Goal: Transaction & Acquisition: Download file/media

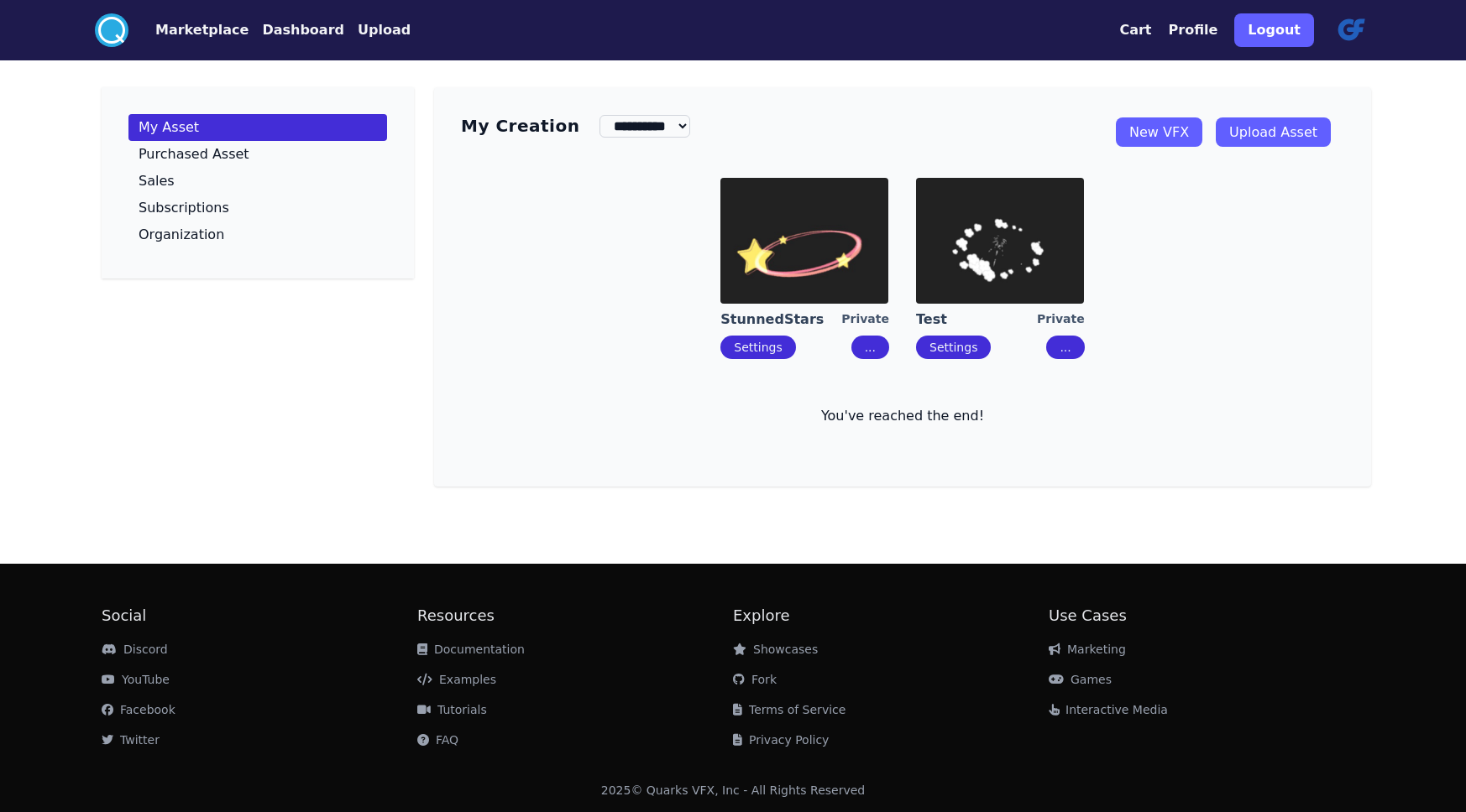
click at [872, 353] on button "..." at bounding box center [870, 347] width 38 height 23
click at [923, 448] on div "Download (Upgrade)" at bounding box center [947, 449] width 122 height 17
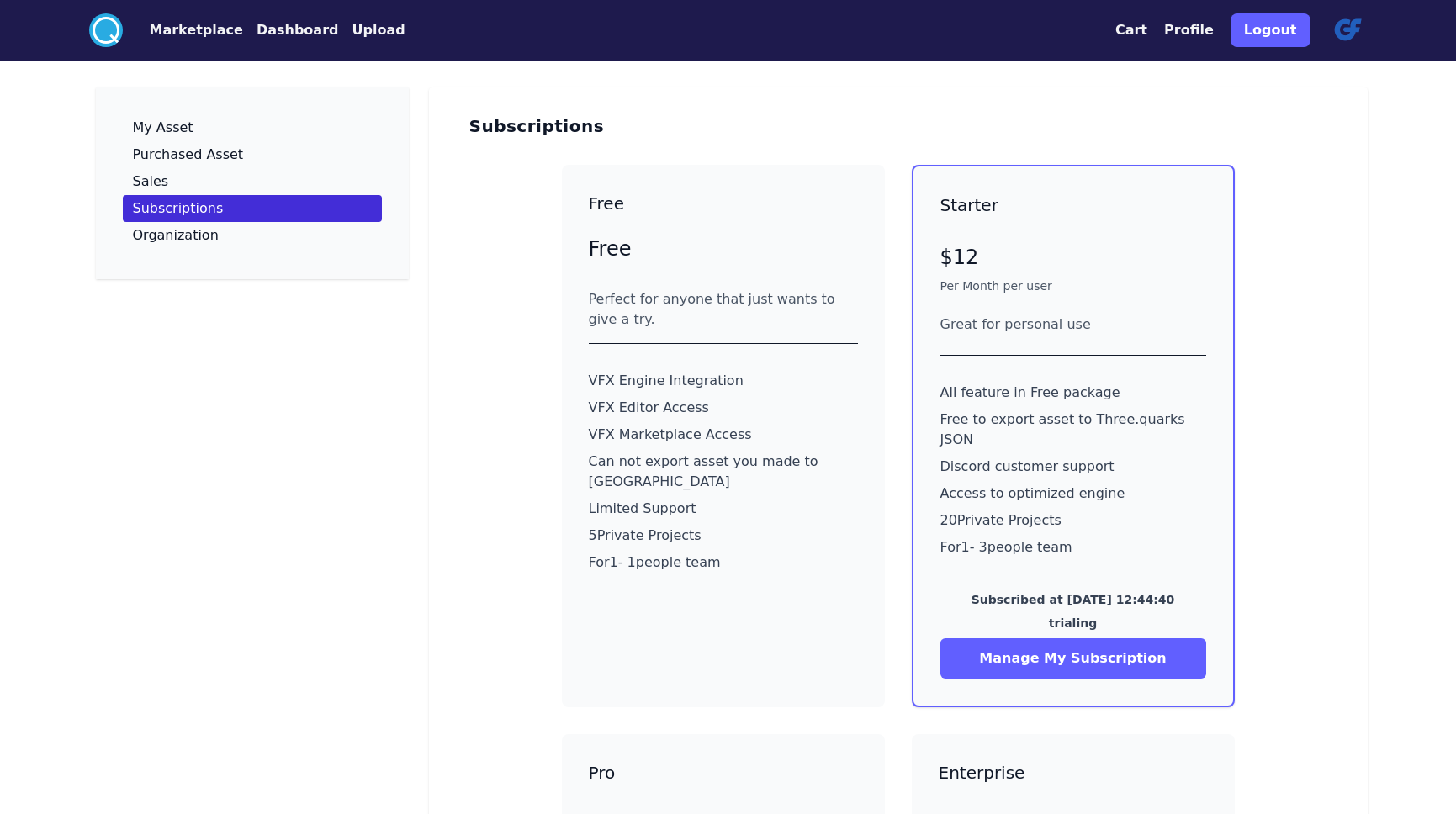
drag, startPoint x: 944, startPoint y: 193, endPoint x: 1199, endPoint y: 573, distance: 457.6
click at [1199, 573] on div "Starter $12 Per Month per user Great for personal use All feature in Free packa…" at bounding box center [1073, 436] width 323 height 543
click at [1200, 591] on p "Subscribed at [DATE] 12:44:40" at bounding box center [1073, 599] width 265 height 17
click at [1103, 457] on p "Discord customer support" at bounding box center [1073, 467] width 265 height 20
click at [268, 31] on button "Dashboard" at bounding box center [297, 31] width 82 height 20
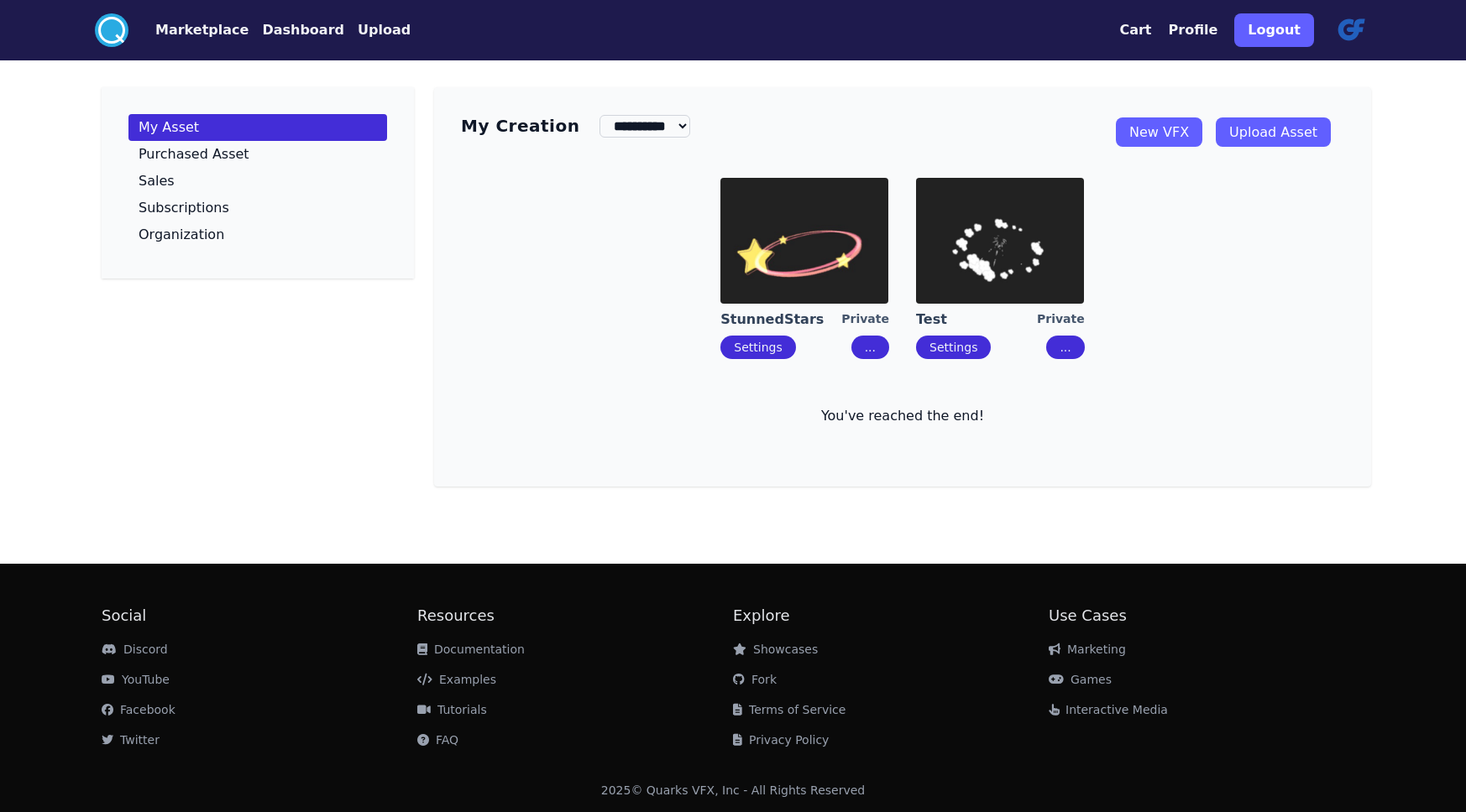
click at [871, 350] on button "..." at bounding box center [870, 347] width 38 height 23
click at [793, 268] on img at bounding box center [804, 241] width 168 height 125
